Goal: Task Accomplishment & Management: Use online tool/utility

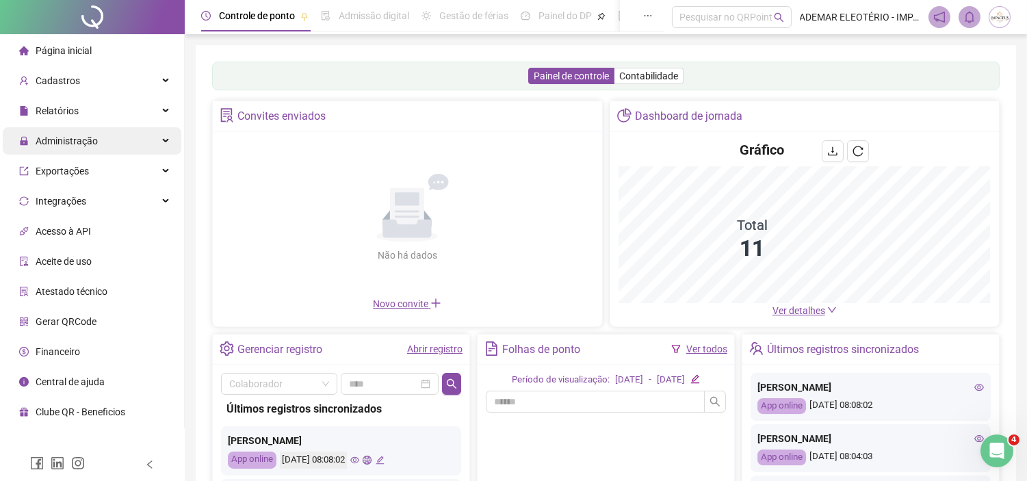
click at [161, 142] on div "Administração" at bounding box center [92, 140] width 179 height 27
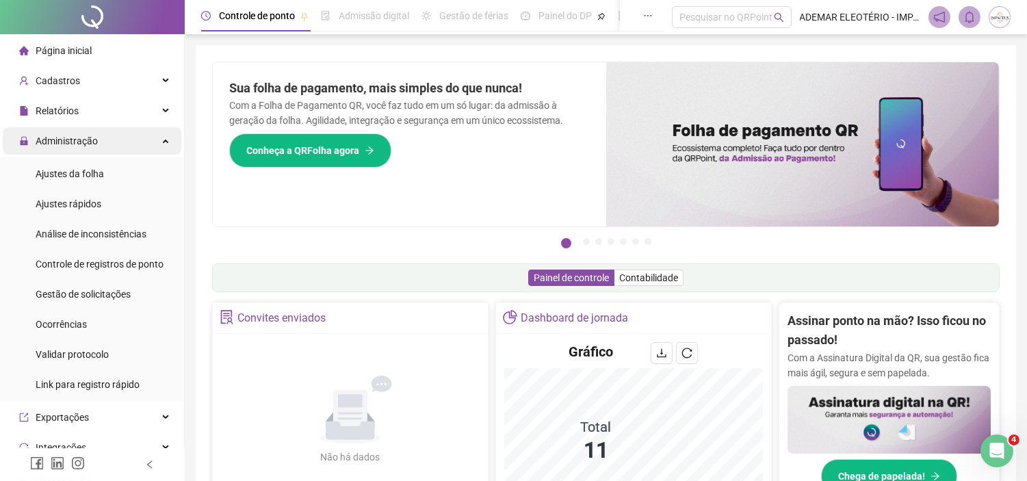
click at [162, 139] on div "Administração" at bounding box center [92, 140] width 179 height 27
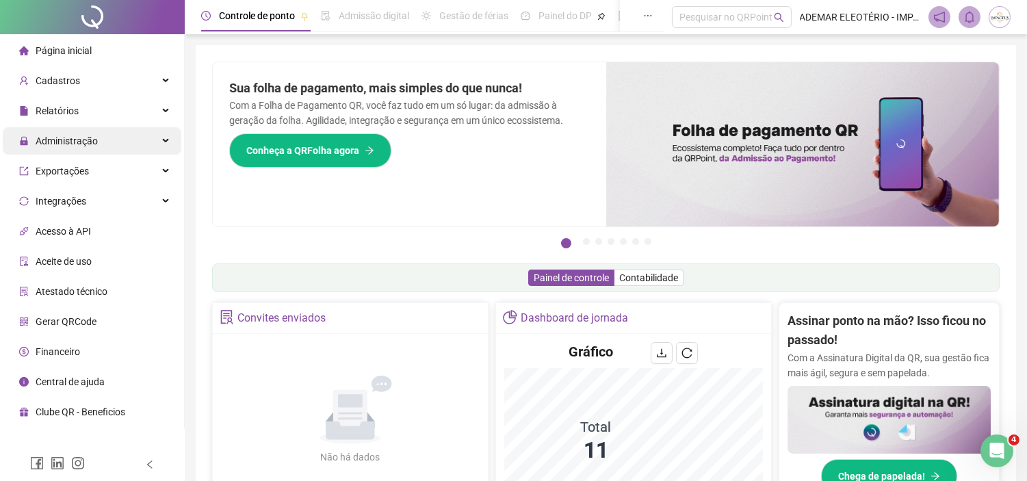
click at [163, 141] on icon at bounding box center [166, 141] width 7 height 0
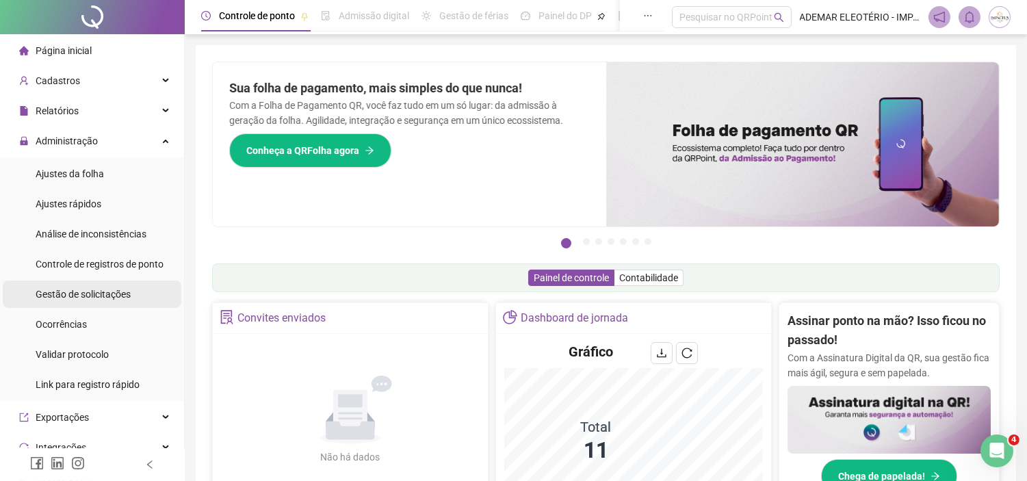
click at [111, 294] on span "Gestão de solicitações" at bounding box center [83, 294] width 95 height 11
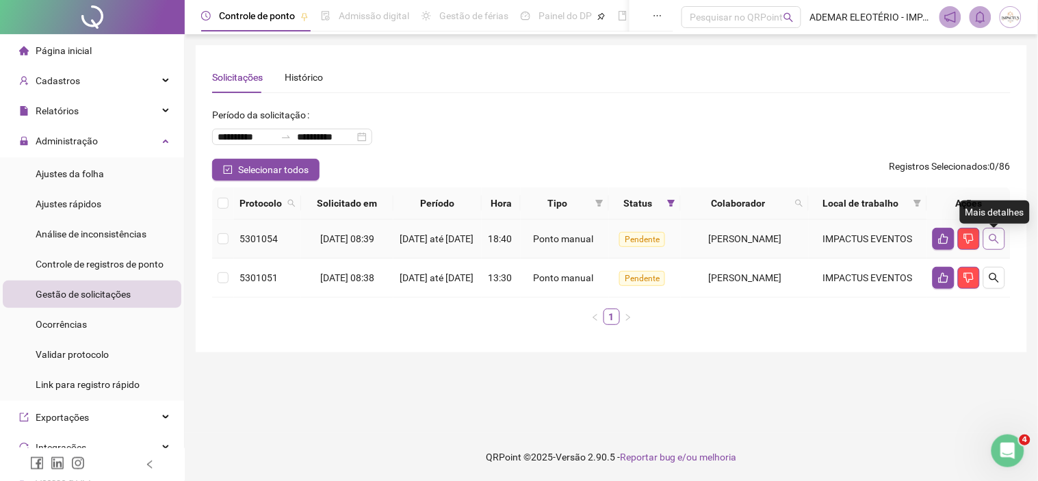
click at [997, 239] on icon "search" at bounding box center [993, 238] width 11 height 11
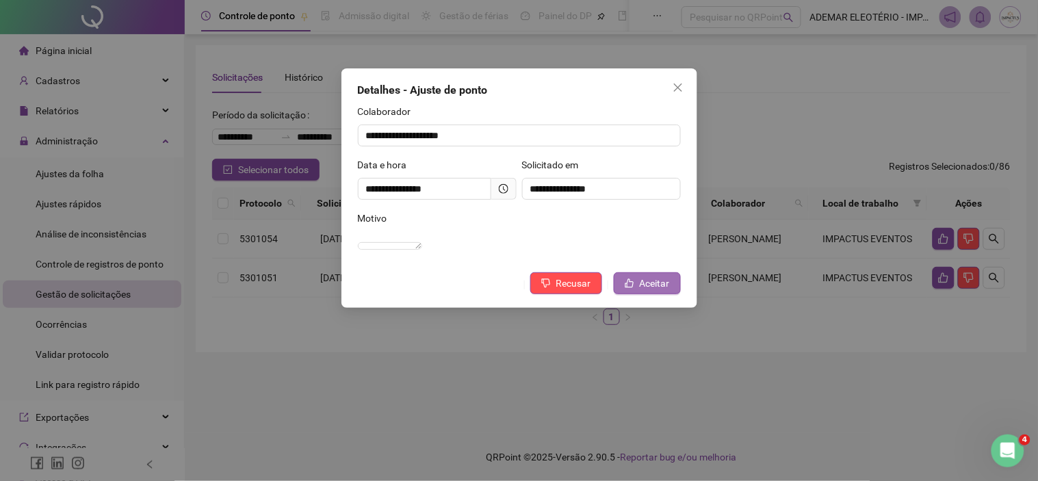
click at [657, 291] on span "Aceitar" at bounding box center [655, 283] width 30 height 15
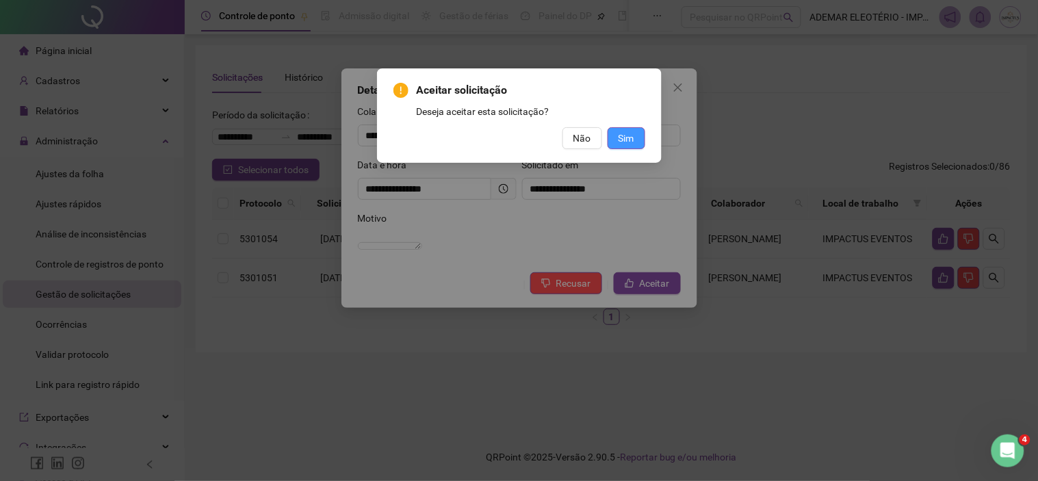
click at [619, 137] on span "Sim" at bounding box center [626, 138] width 16 height 15
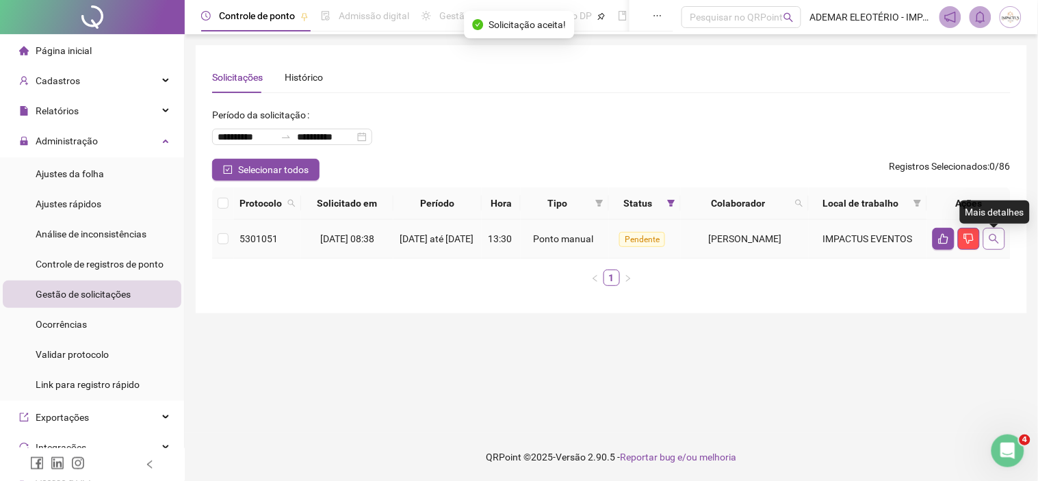
click at [992, 250] on button "button" at bounding box center [994, 239] width 22 height 22
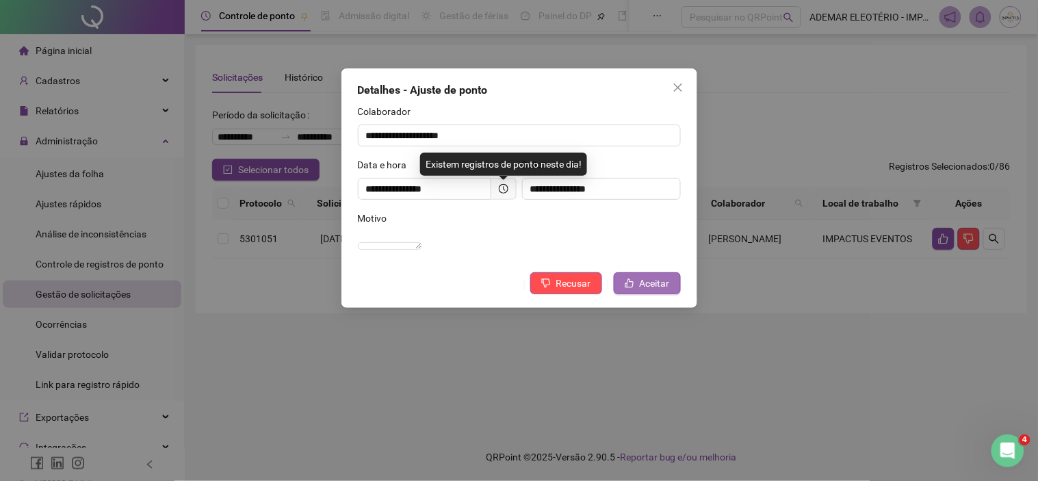
click at [667, 291] on span "Aceitar" at bounding box center [655, 283] width 30 height 15
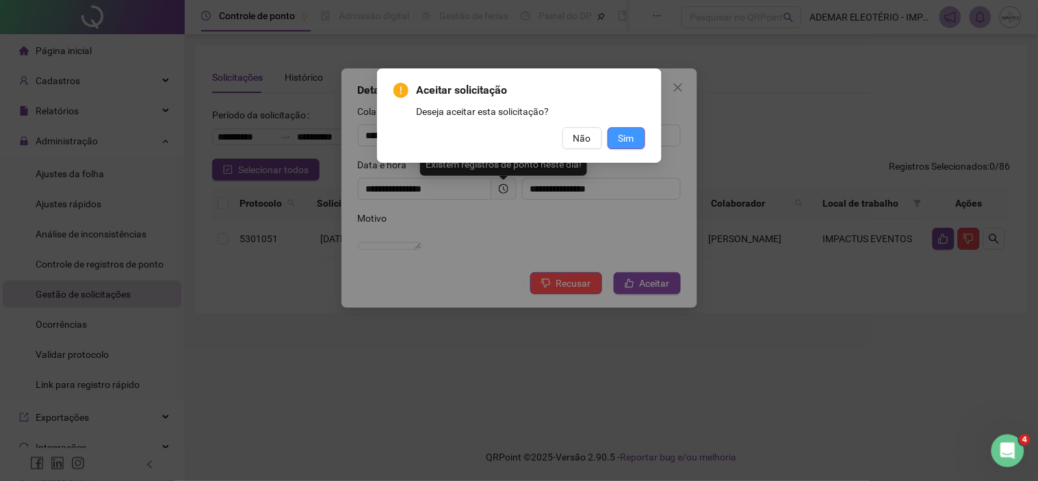
click at [638, 140] on button "Sim" at bounding box center [626, 138] width 38 height 22
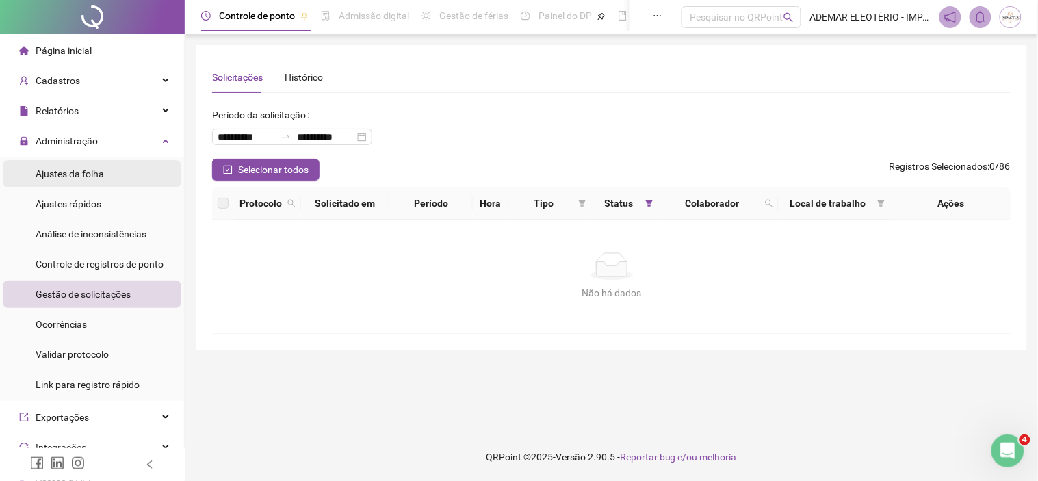
click at [62, 180] on div "Ajustes da folha" at bounding box center [70, 173] width 68 height 27
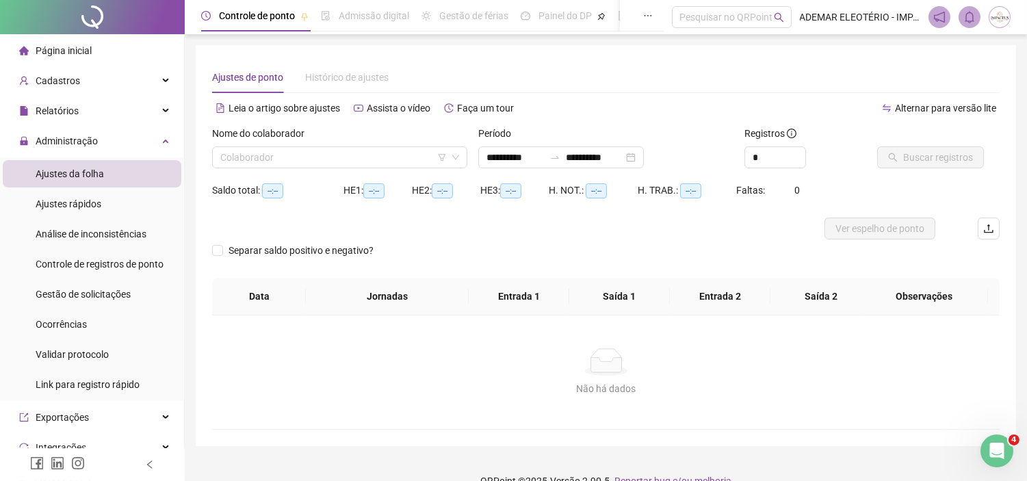
type input "**********"
click at [391, 155] on input "search" at bounding box center [333, 157] width 226 height 21
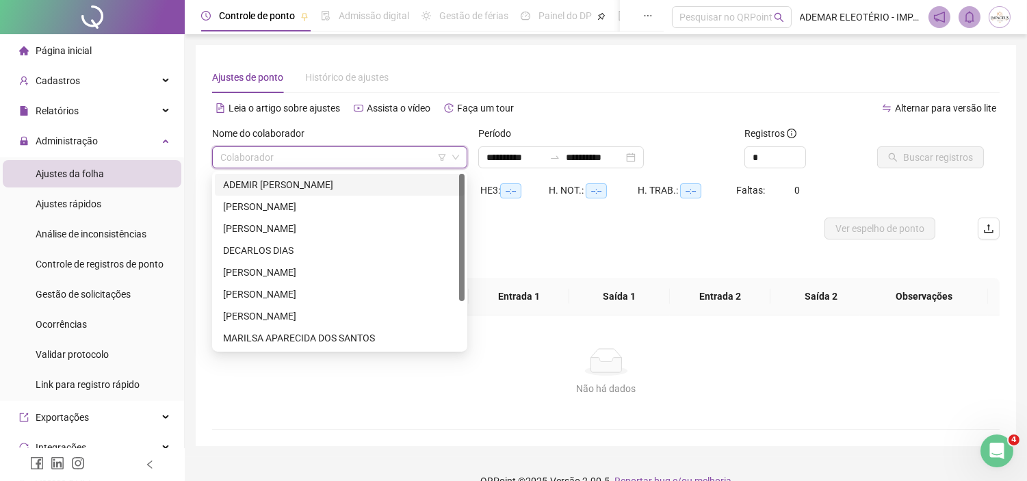
click at [278, 186] on div "ADEMIR [PERSON_NAME]" at bounding box center [339, 184] width 233 height 15
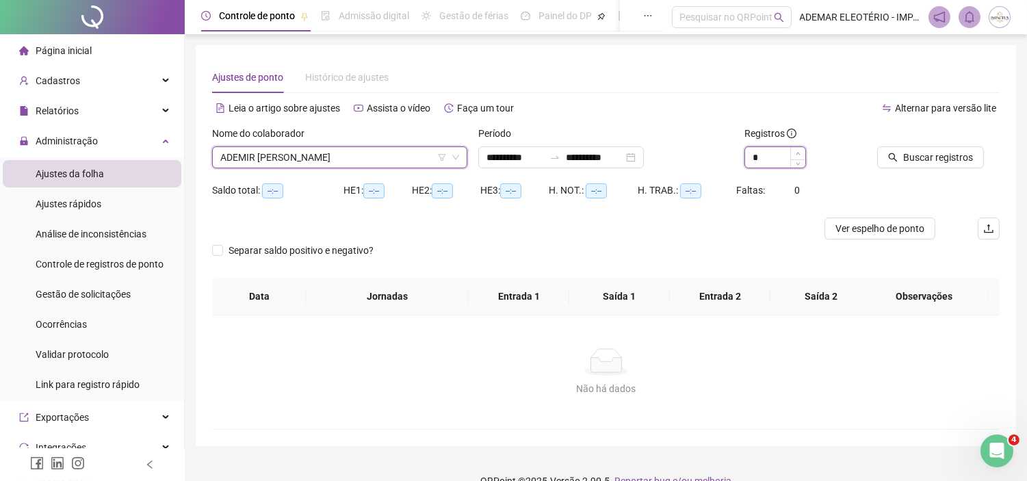
type input "*"
click at [796, 151] on icon "up" at bounding box center [798, 153] width 5 height 5
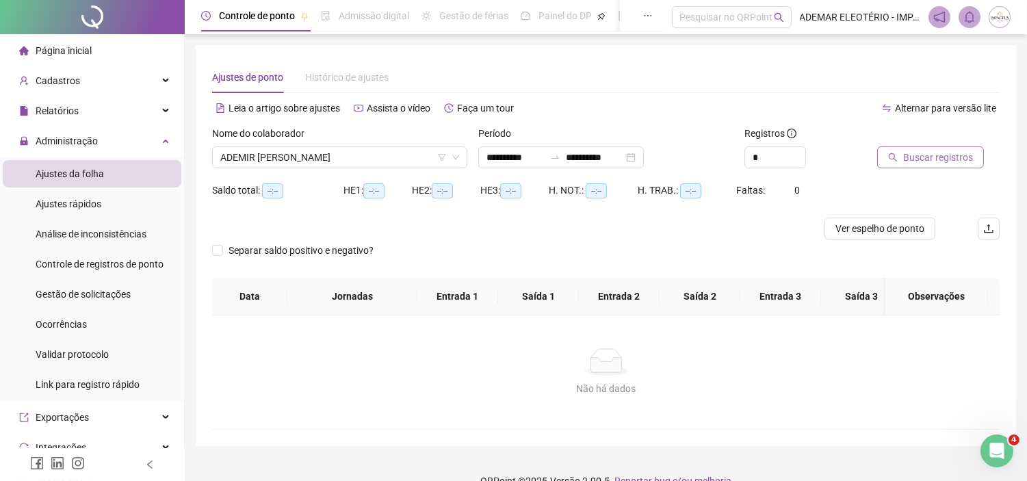
click at [910, 151] on span "Buscar registros" at bounding box center [938, 157] width 70 height 15
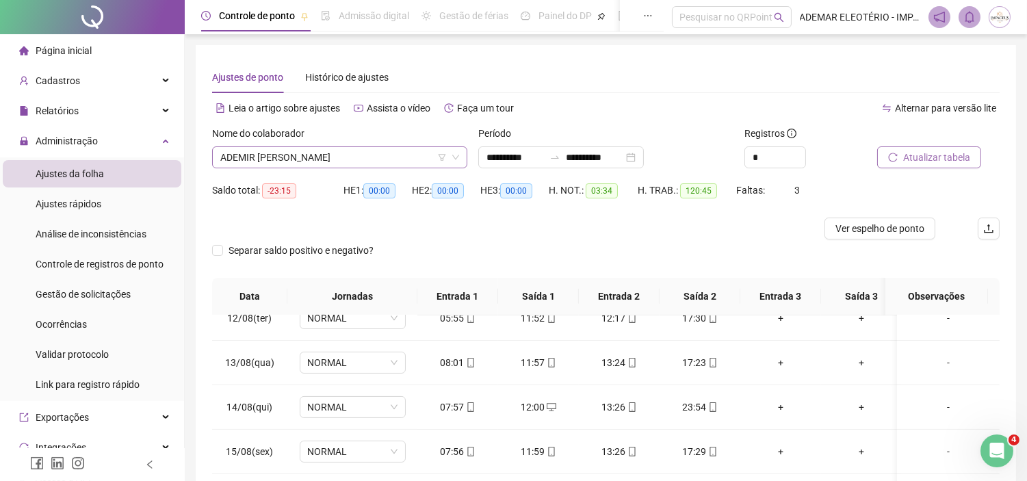
click at [384, 159] on span "ADEMIR [PERSON_NAME]" at bounding box center [339, 157] width 239 height 21
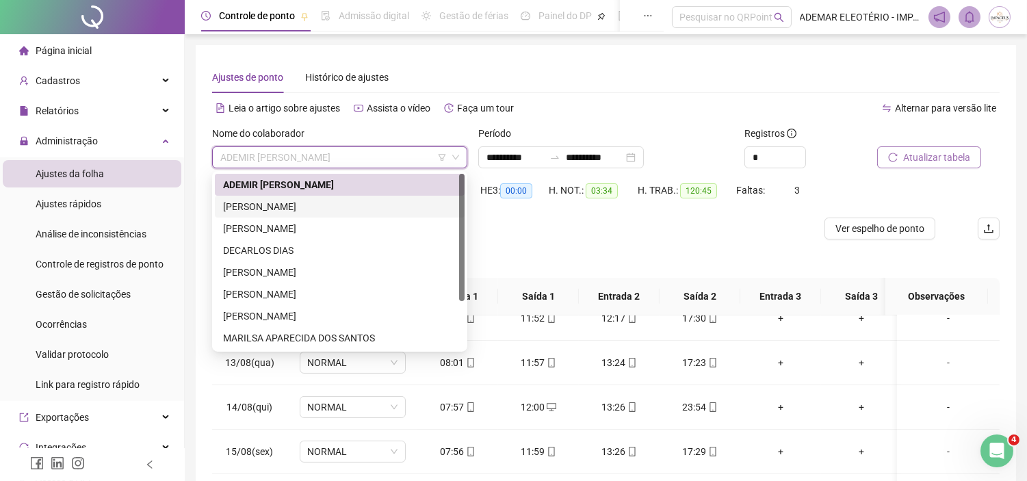
click at [277, 209] on div "[PERSON_NAME]" at bounding box center [339, 206] width 233 height 15
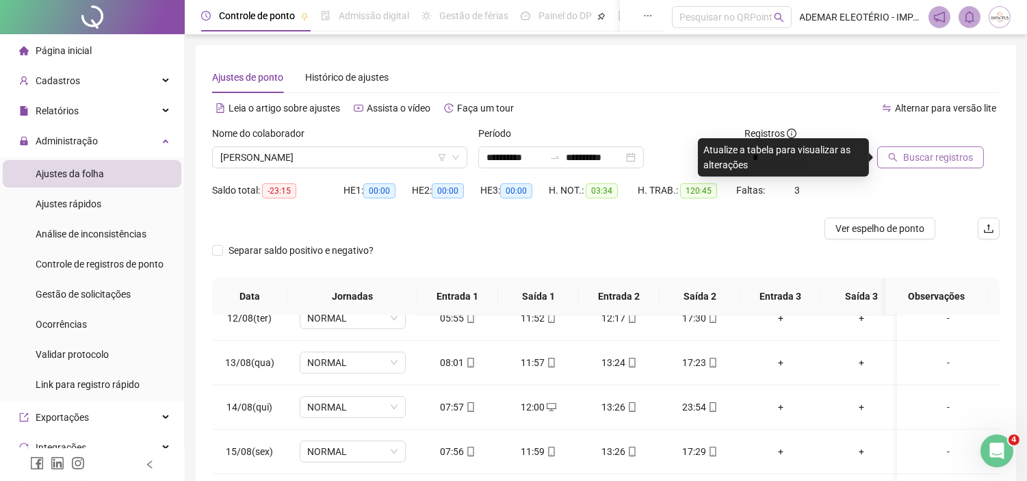
click at [926, 154] on span "Buscar registros" at bounding box center [938, 157] width 70 height 15
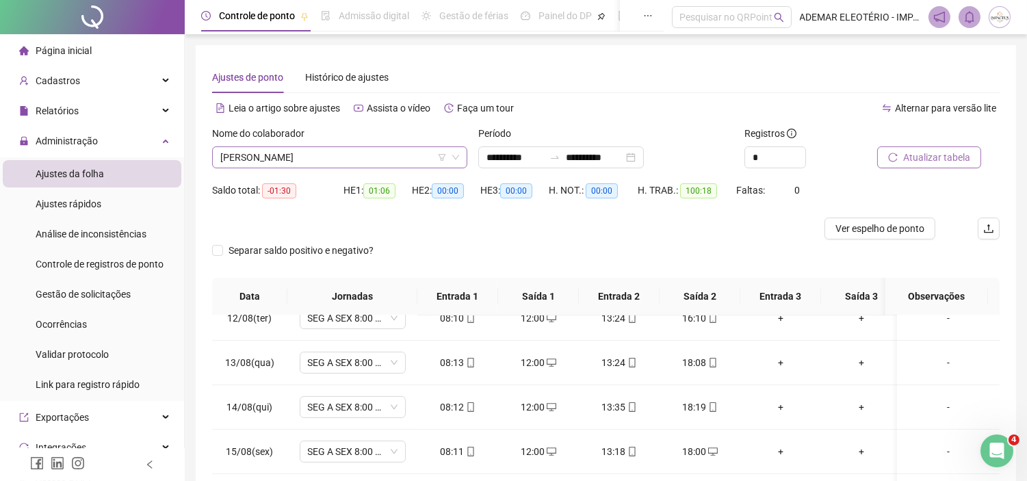
click at [363, 148] on span "[PERSON_NAME]" at bounding box center [339, 157] width 239 height 21
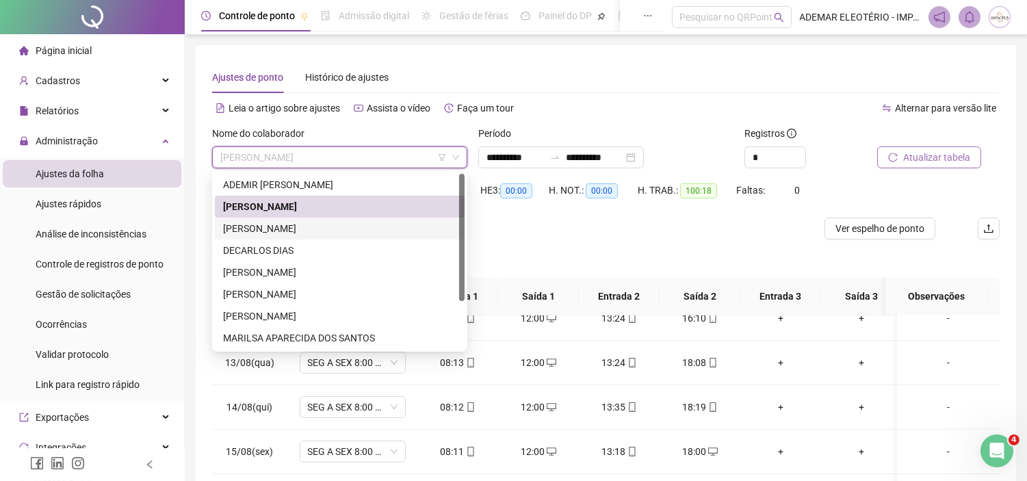
click at [289, 224] on div "[PERSON_NAME]" at bounding box center [339, 228] width 233 height 15
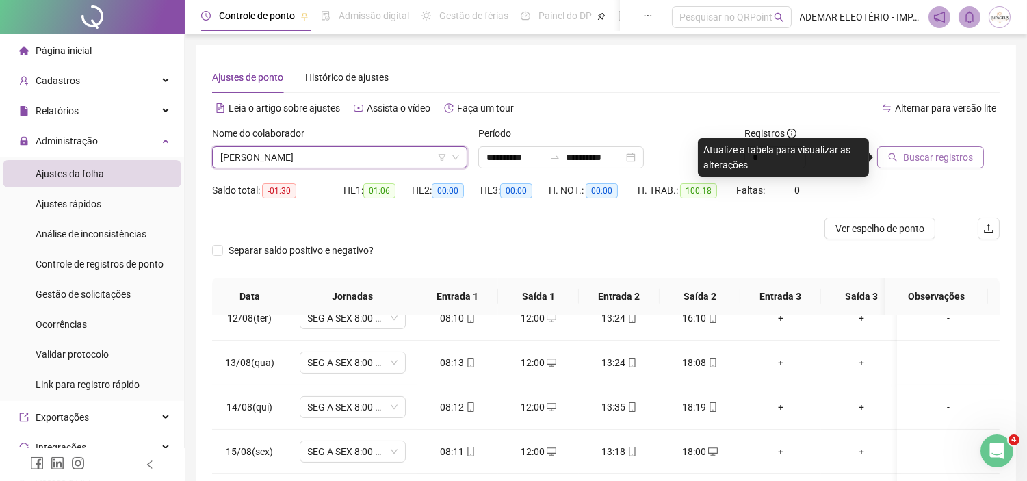
click at [933, 158] on span "Buscar registros" at bounding box center [938, 157] width 70 height 15
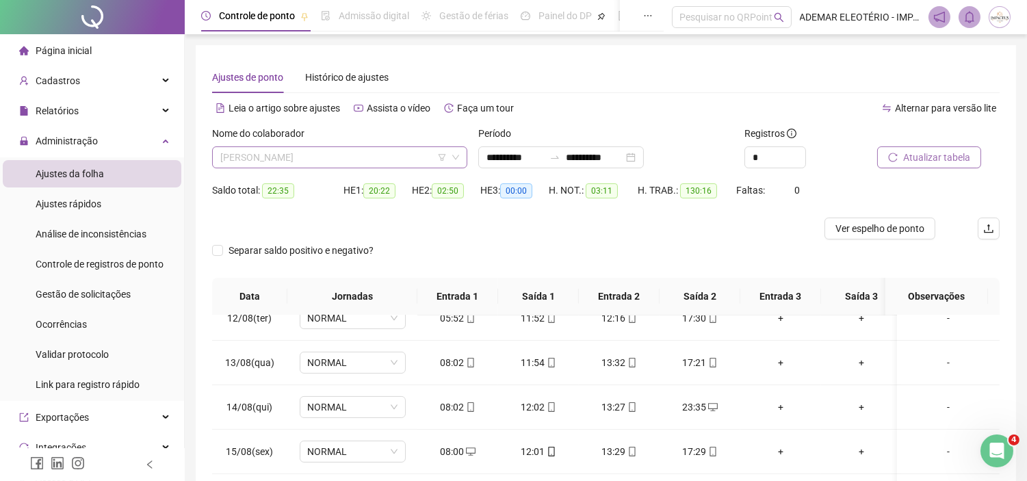
click at [354, 154] on span "[PERSON_NAME]" at bounding box center [339, 157] width 239 height 21
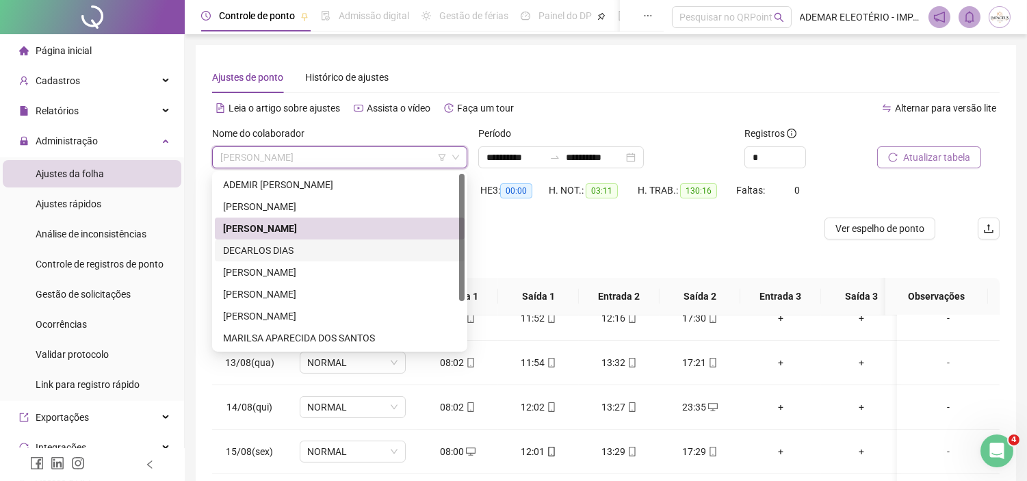
click at [234, 247] on div "DECARLOS DIAS" at bounding box center [339, 250] width 233 height 15
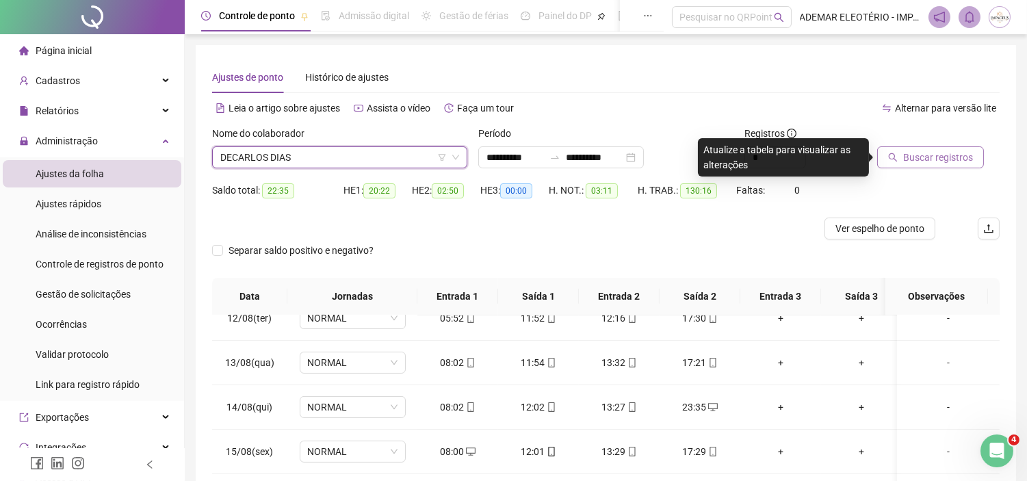
click at [962, 148] on button "Buscar registros" at bounding box center [930, 157] width 107 height 22
